Goal: Complete application form

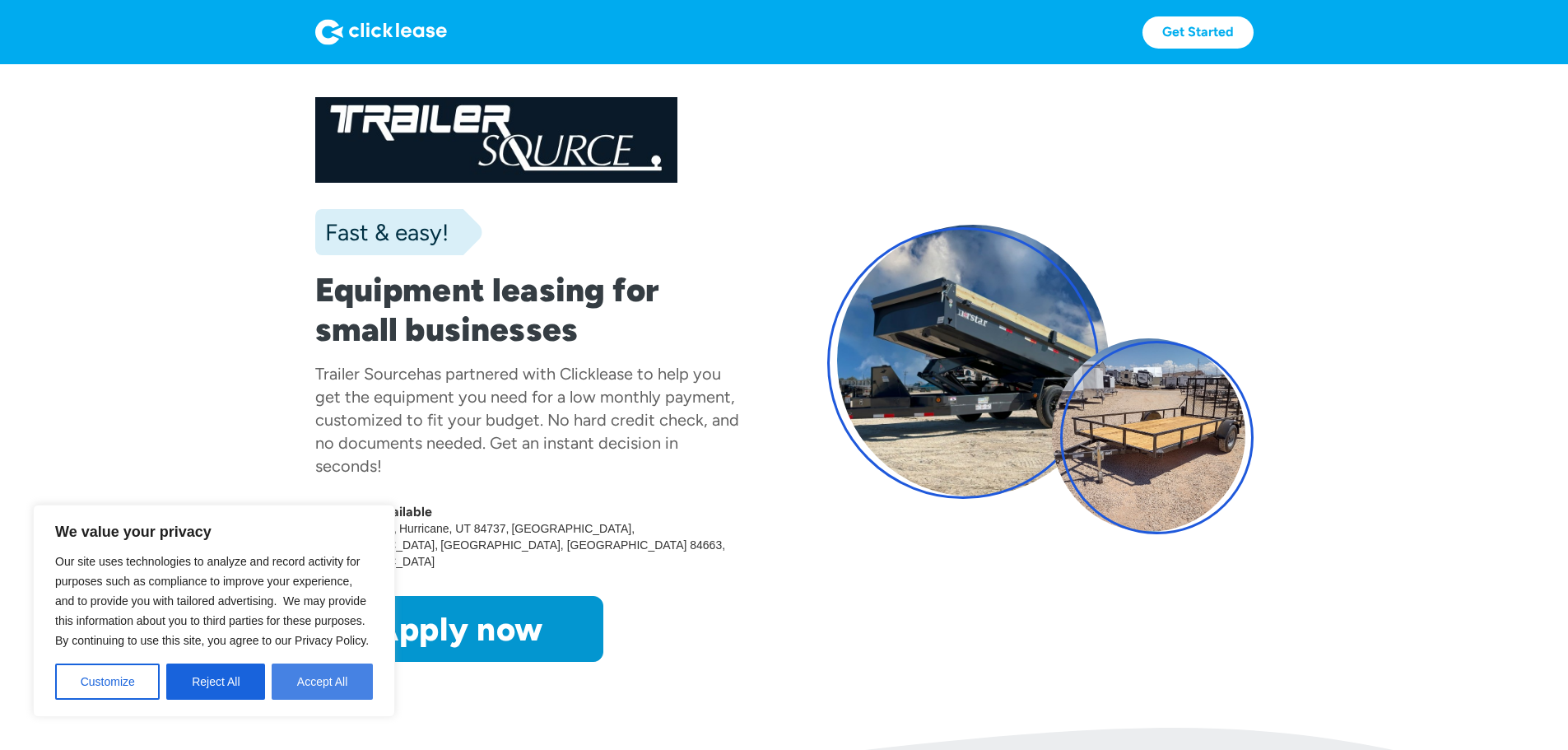
click at [344, 691] on button "Accept All" at bounding box center [322, 682] width 101 height 37
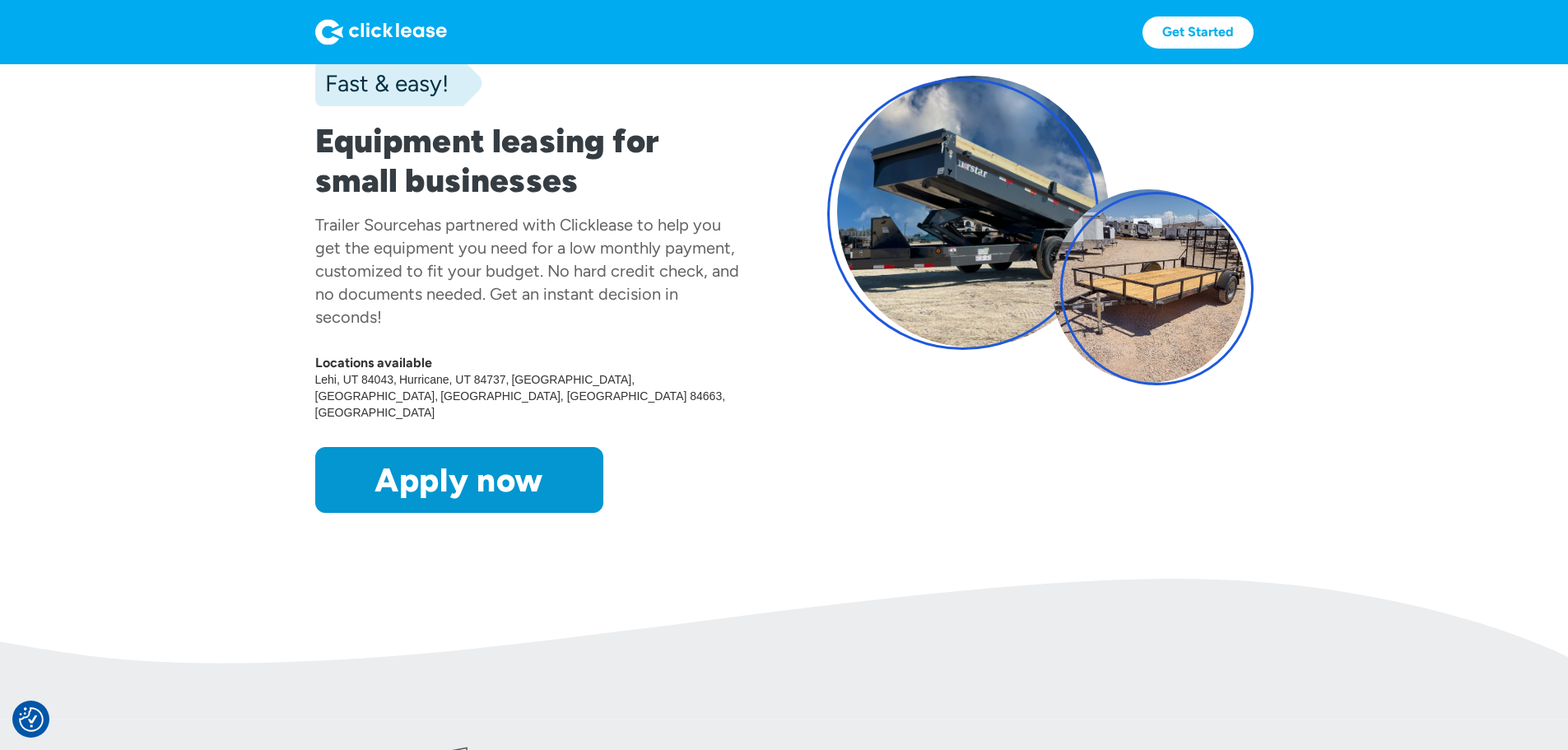
scroll to position [192, 0]
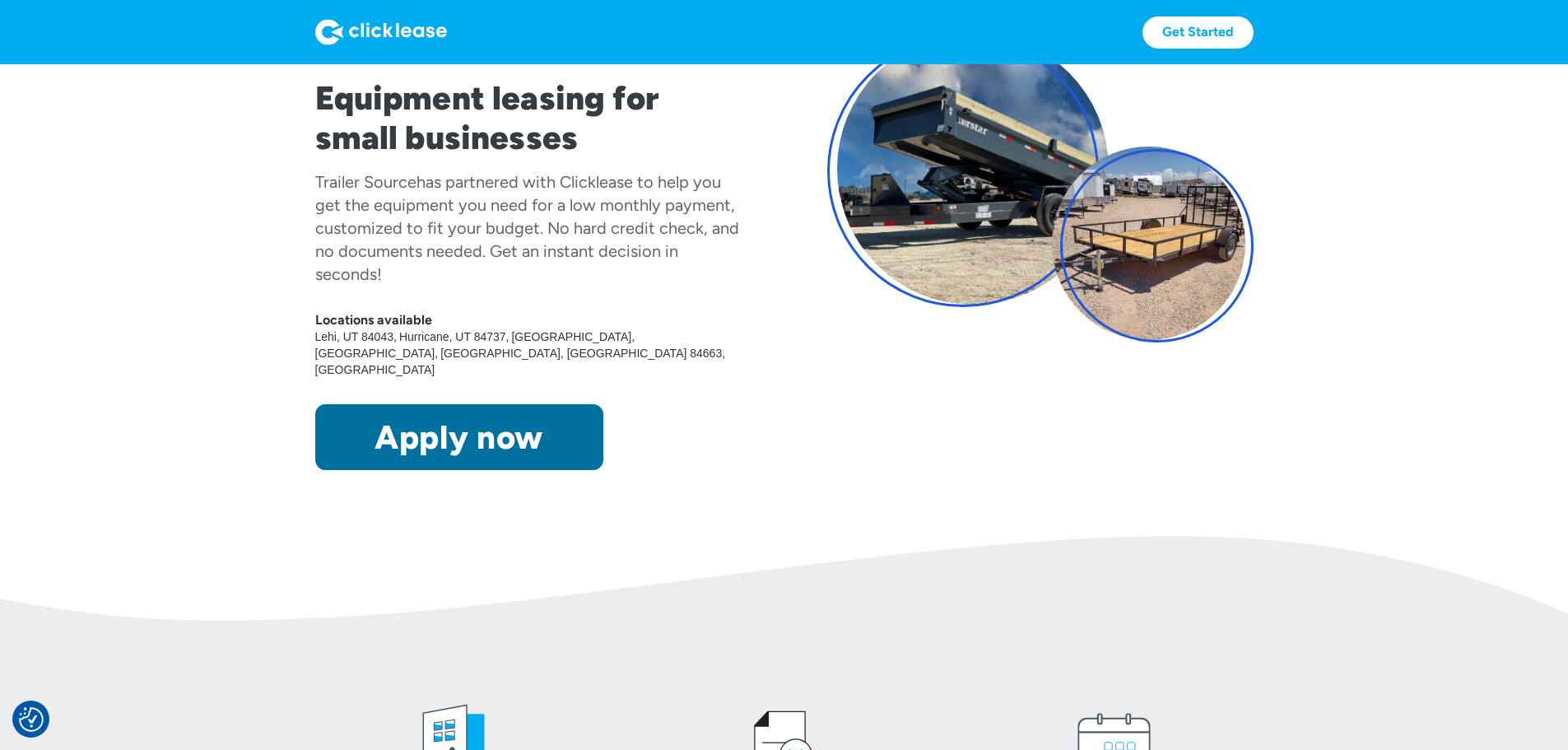
click at [354, 471] on link "Apply now" at bounding box center [459, 438] width 288 height 66
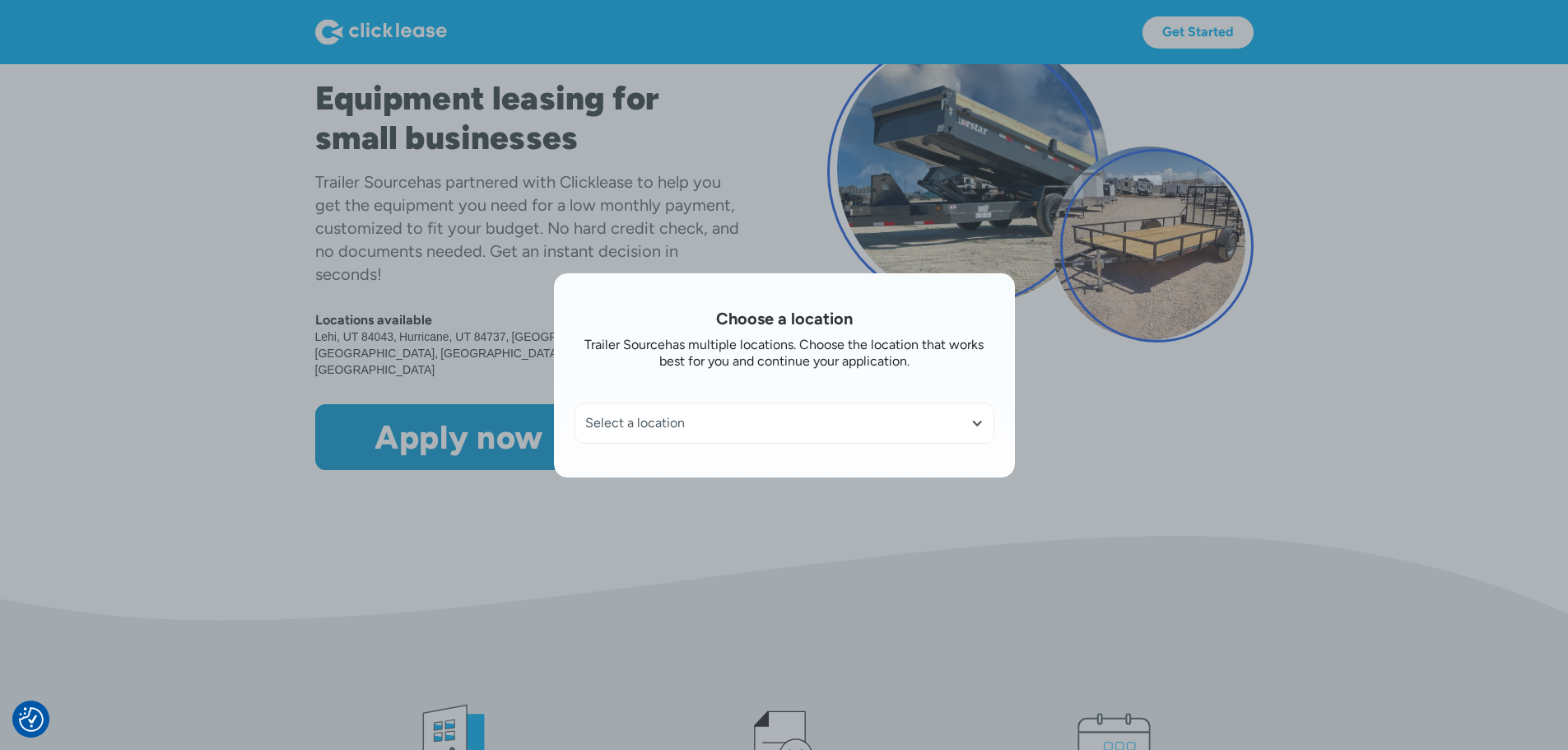
click at [749, 428] on div "Select a location" at bounding box center [784, 423] width 398 height 17
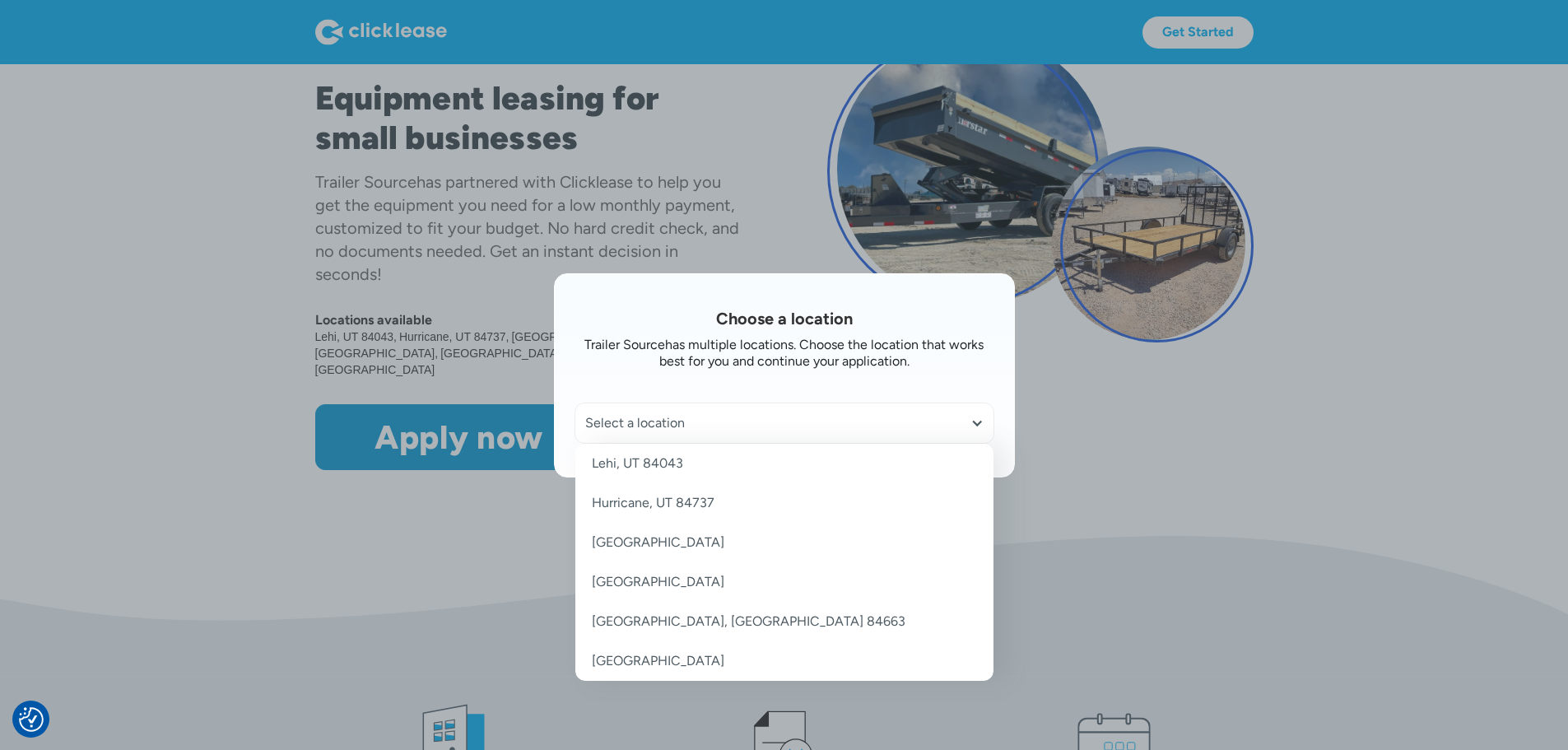
click at [687, 466] on link "Lehi, UT 84043" at bounding box center [784, 463] width 418 height 39
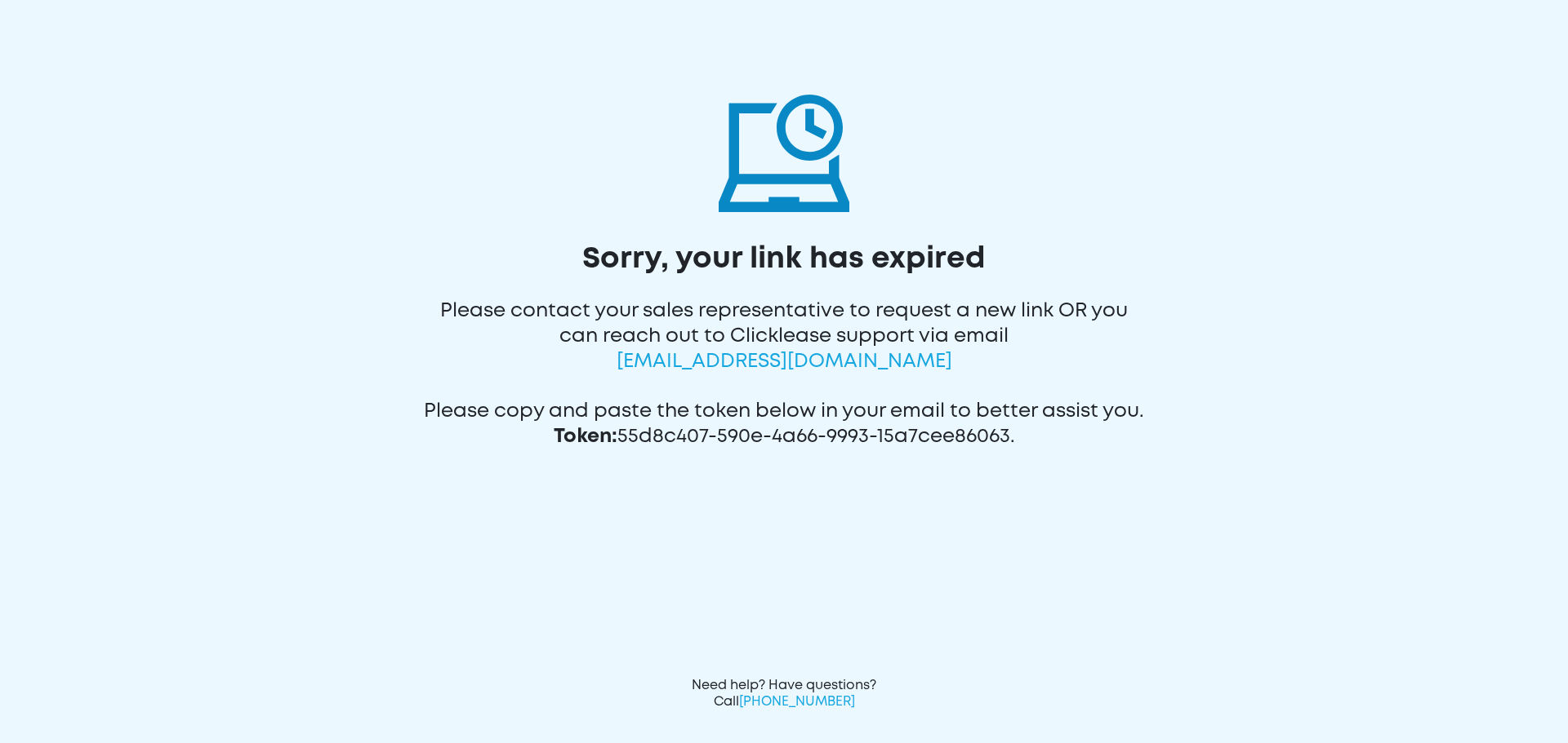
click at [772, 144] on img at bounding box center [783, 147] width 130 height 130
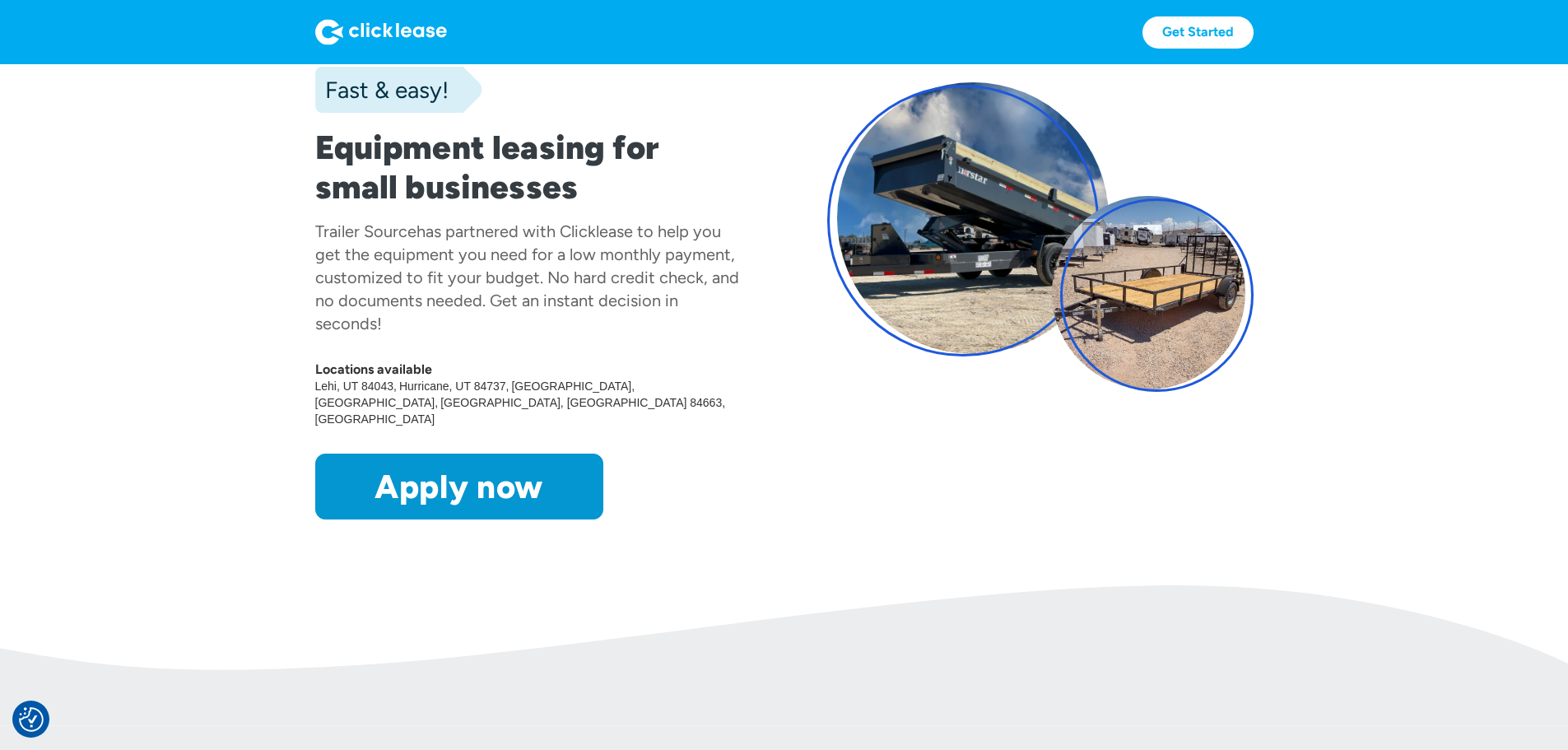
scroll to position [137, 0]
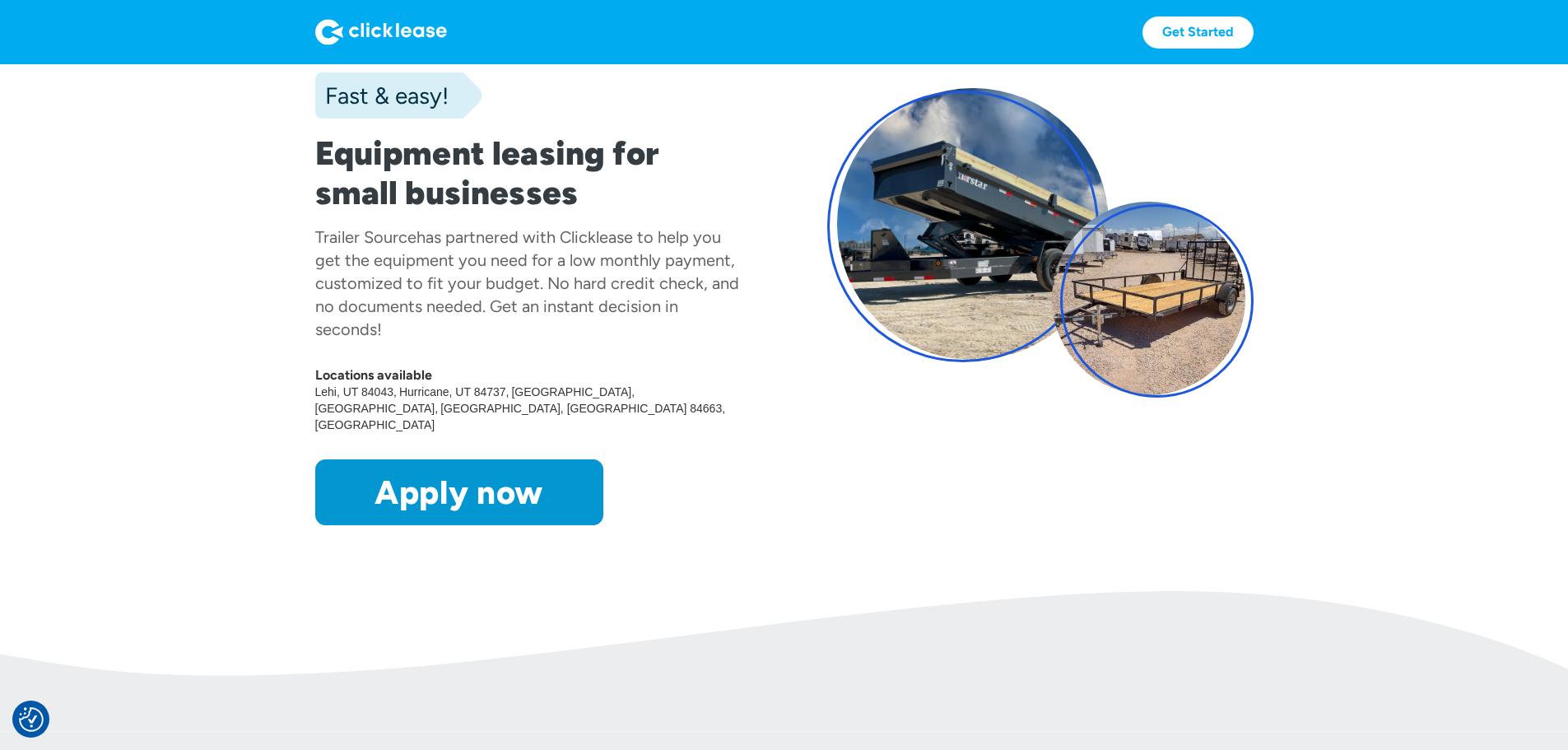
click at [316, 49] on div "Get Started Get Started" at bounding box center [784, 32] width 938 height 64
click at [316, 44] on img at bounding box center [381, 32] width 131 height 26
click at [316, 37] on img at bounding box center [381, 32] width 131 height 26
click at [316, 38] on img at bounding box center [381, 32] width 131 height 26
click at [316, 47] on div "Get Started Get Started" at bounding box center [784, 32] width 938 height 32
